Goal: Find specific page/section

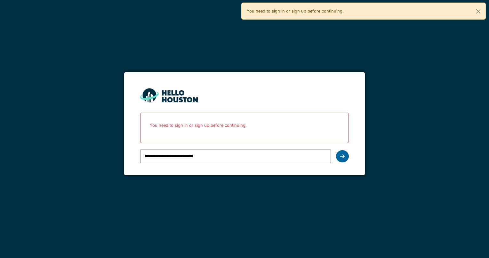
click at [340, 154] on icon at bounding box center [342, 155] width 4 height 5
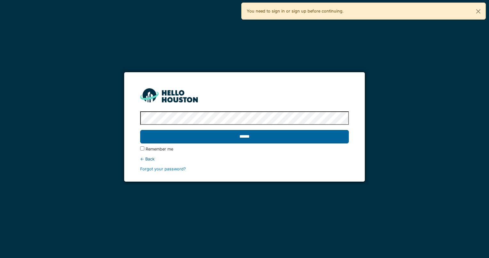
click at [248, 133] on input "******" at bounding box center [244, 136] width 209 height 13
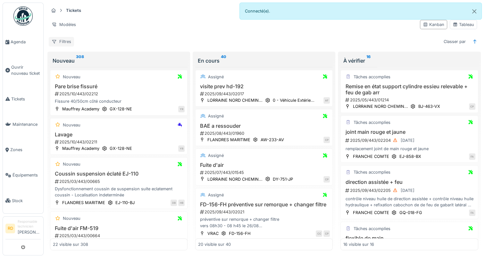
click at [64, 42] on div "Filtres" at bounding box center [61, 41] width 25 height 9
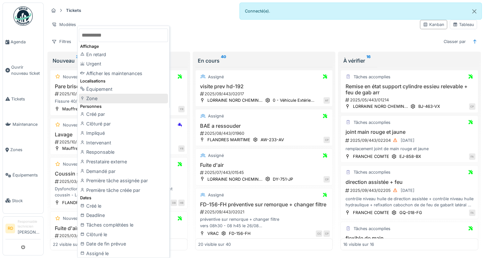
click at [101, 99] on div "Zone" at bounding box center [123, 99] width 89 height 10
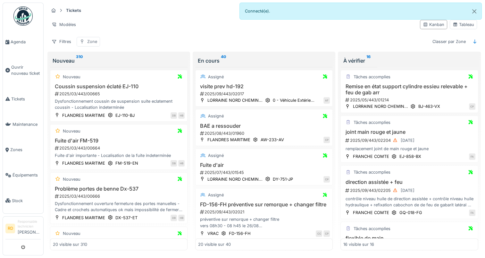
click at [87, 41] on div "Zone" at bounding box center [92, 41] width 10 height 6
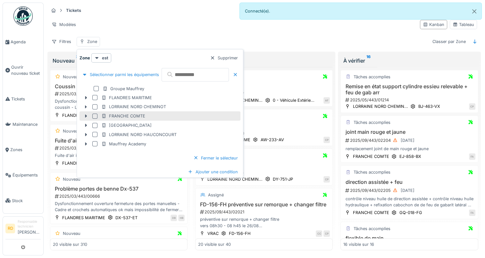
click at [94, 115] on div at bounding box center [94, 115] width 5 height 5
